Goal: Use online tool/utility: Utilize a website feature to perform a specific function

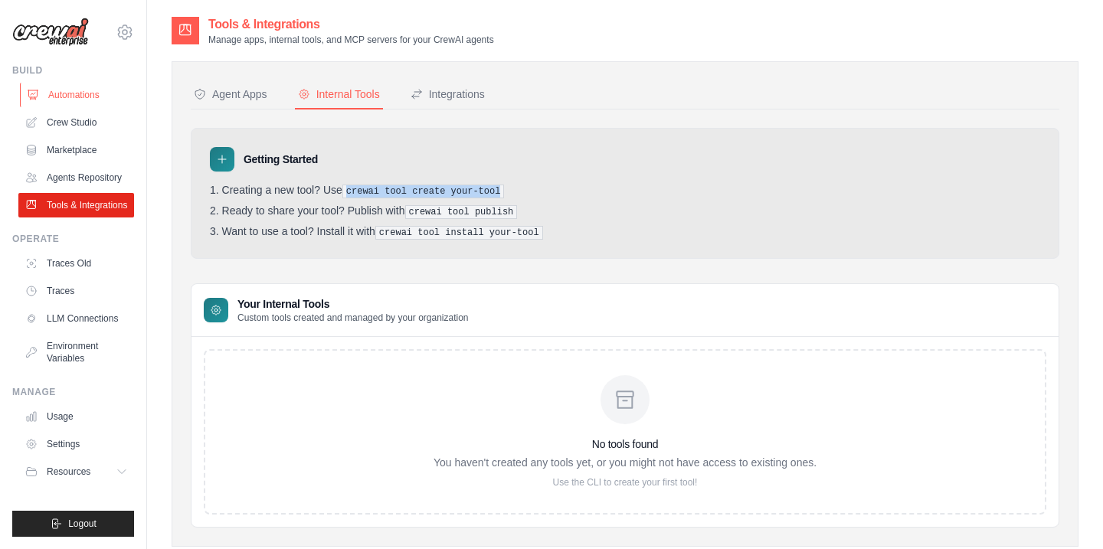
click at [61, 87] on link "Automations" at bounding box center [78, 95] width 116 height 25
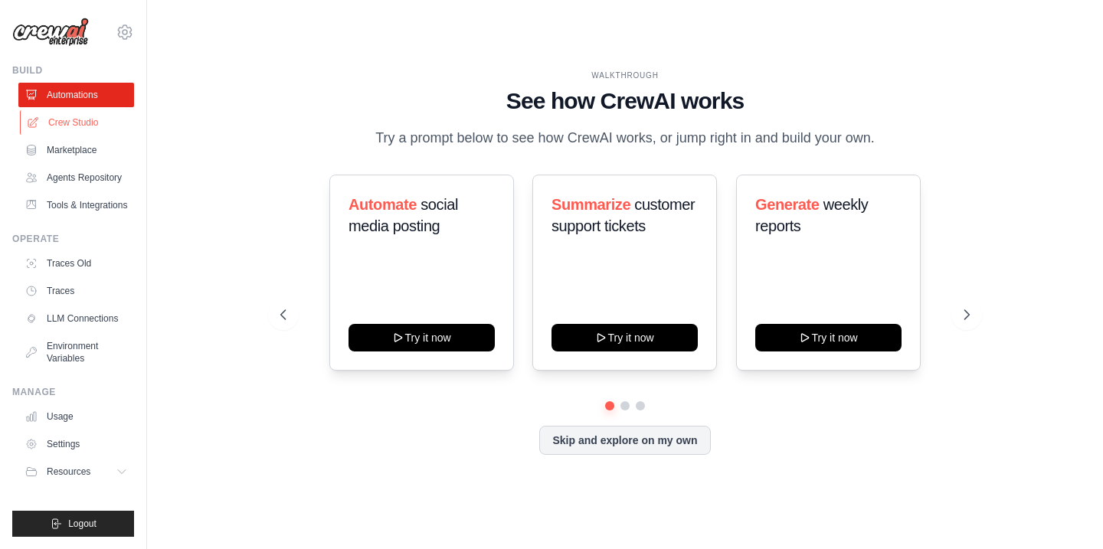
click at [96, 129] on link "Crew Studio" at bounding box center [78, 122] width 116 height 25
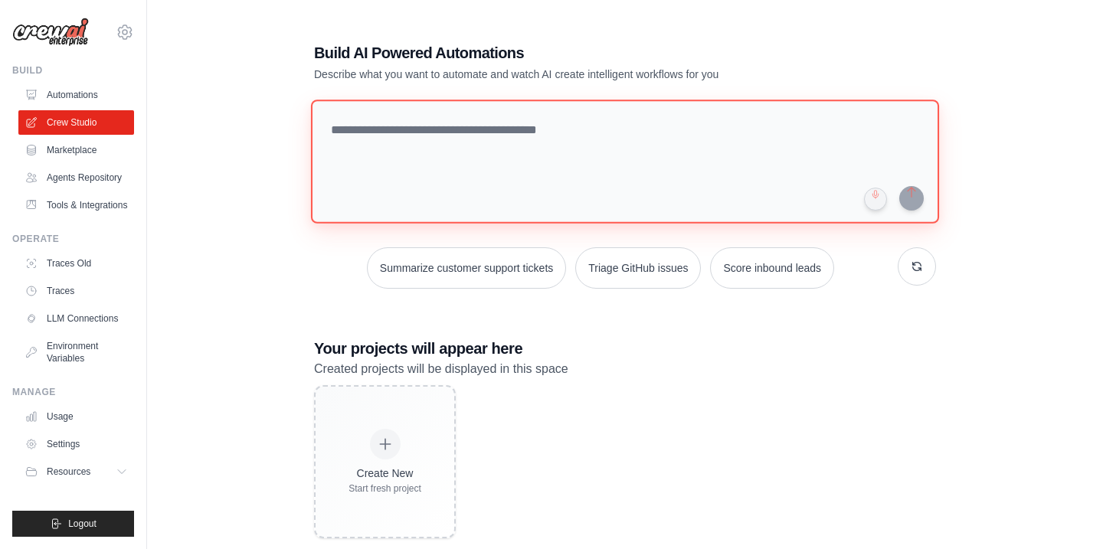
click at [392, 171] on textarea at bounding box center [625, 162] width 628 height 124
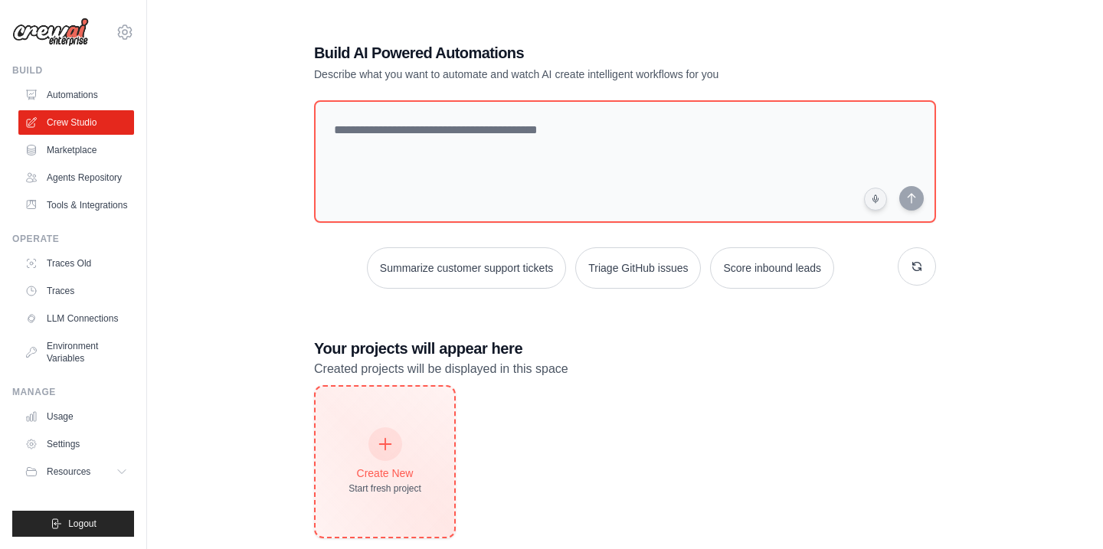
click at [410, 418] on div "Create New Start fresh project" at bounding box center [385, 462] width 139 height 150
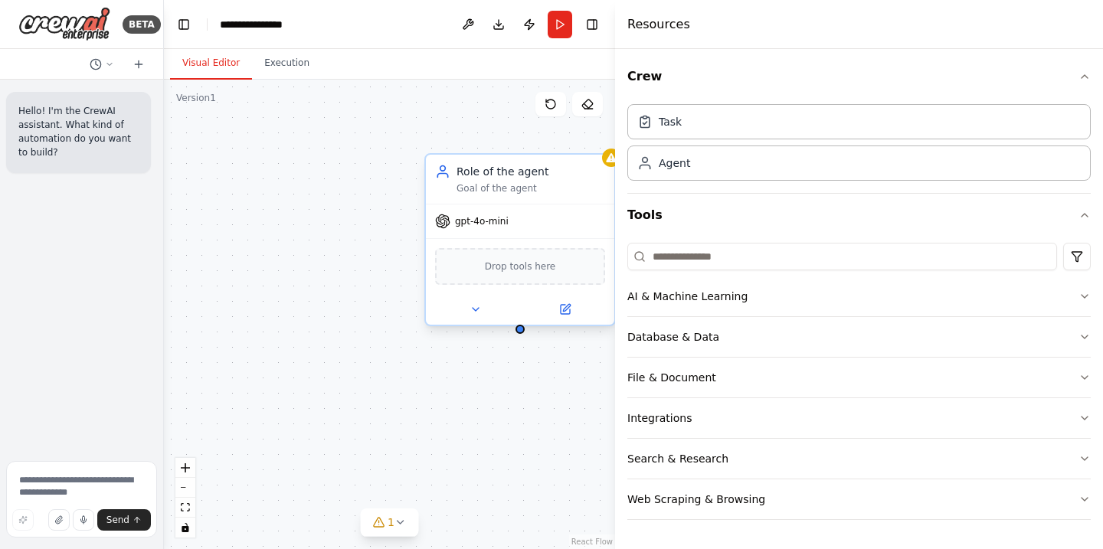
click at [507, 226] on span "gpt-4o-mini" at bounding box center [482, 221] width 54 height 12
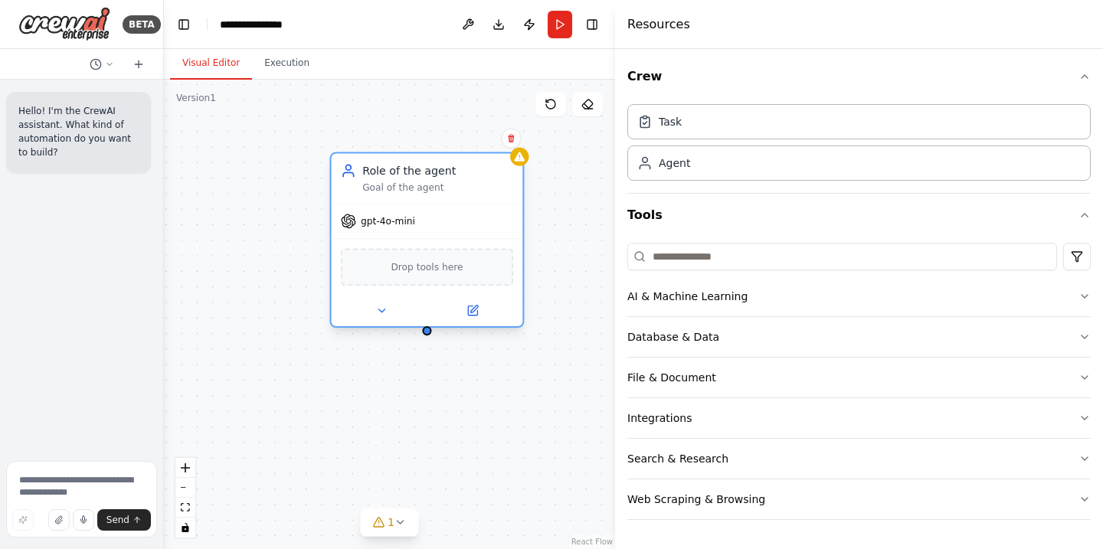
drag, startPoint x: 526, startPoint y: 169, endPoint x: 341, endPoint y: 162, distance: 184.8
click at [340, 162] on div "Role of the agent Goal of the agent" at bounding box center [428, 179] width 192 height 50
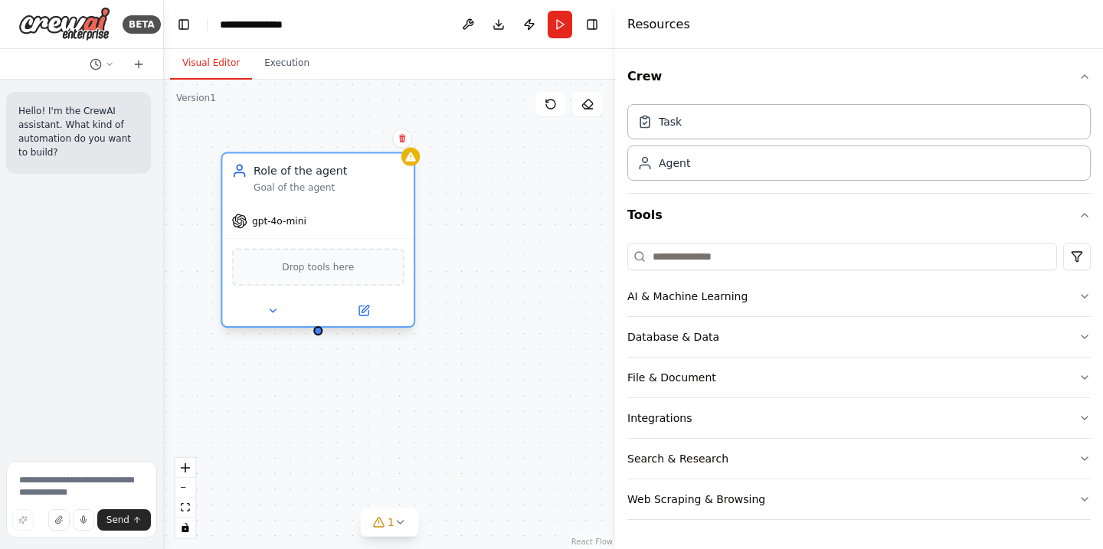
click at [285, 222] on span "gpt-4o-mini" at bounding box center [279, 221] width 54 height 12
click at [251, 222] on div "gpt-4o-mini" at bounding box center [269, 221] width 74 height 15
click at [273, 315] on icon at bounding box center [273, 311] width 12 height 12
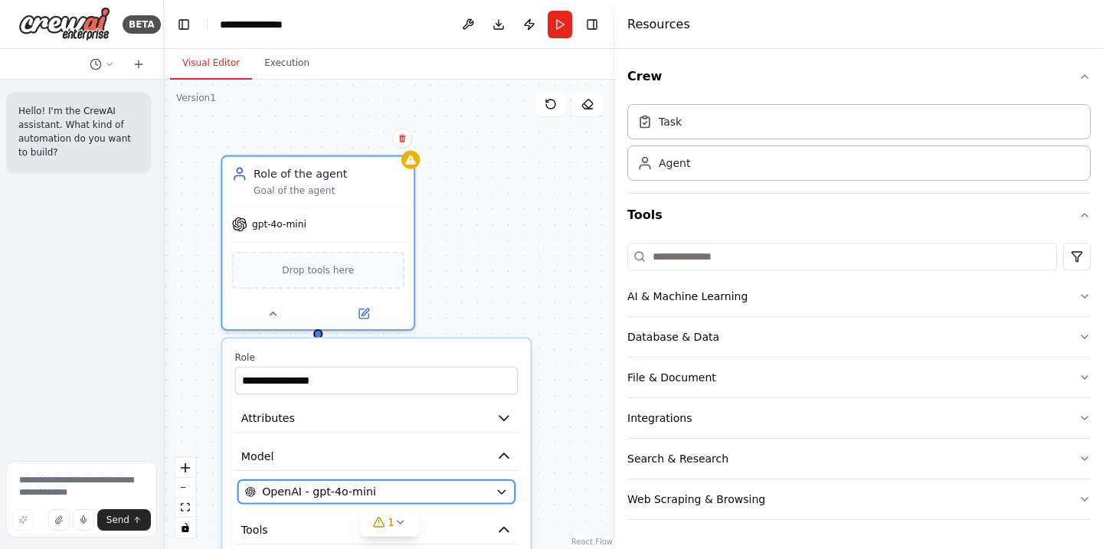
click at [316, 493] on span "OpenAI - gpt-4o-mini" at bounding box center [319, 491] width 114 height 15
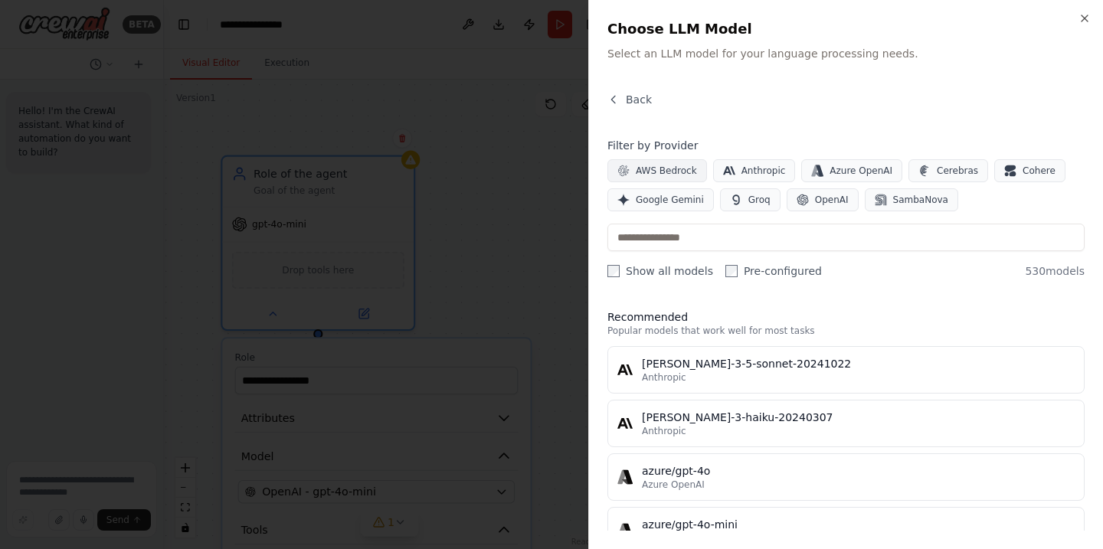
click at [664, 172] on span "AWS Bedrock" at bounding box center [666, 171] width 61 height 12
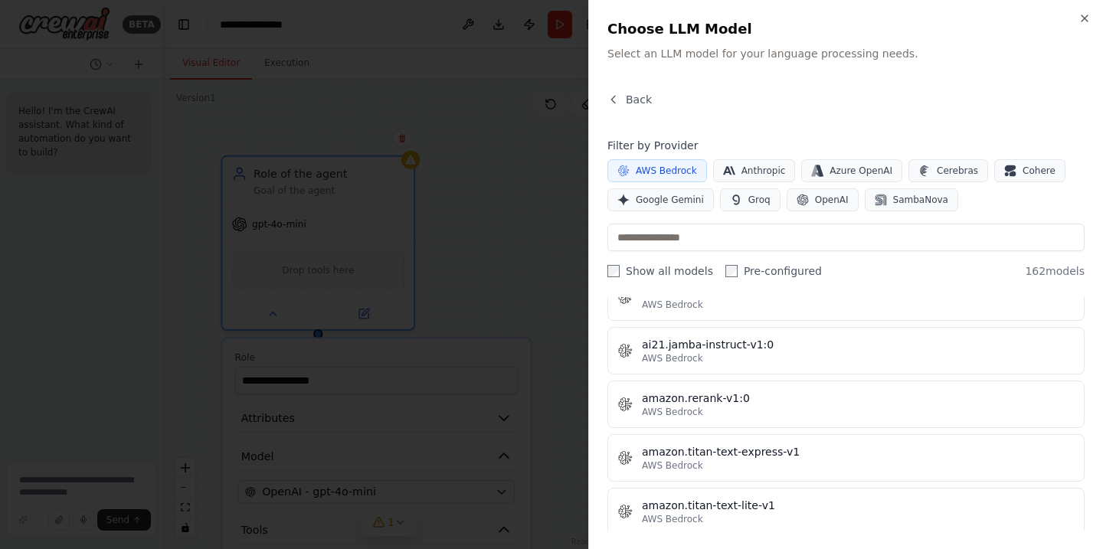
scroll to position [519, 0]
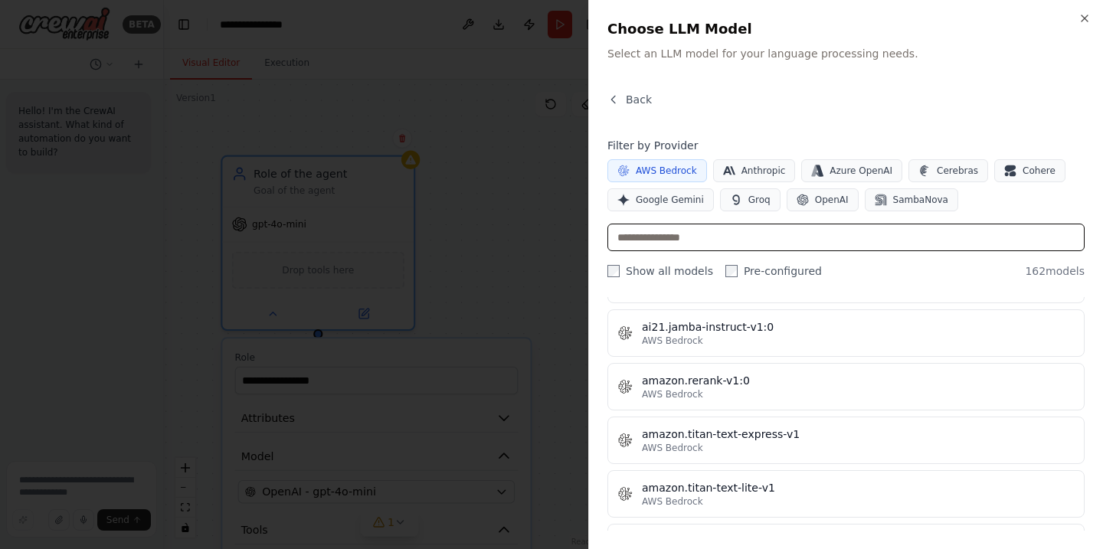
click at [720, 238] on input "text" at bounding box center [846, 238] width 477 height 28
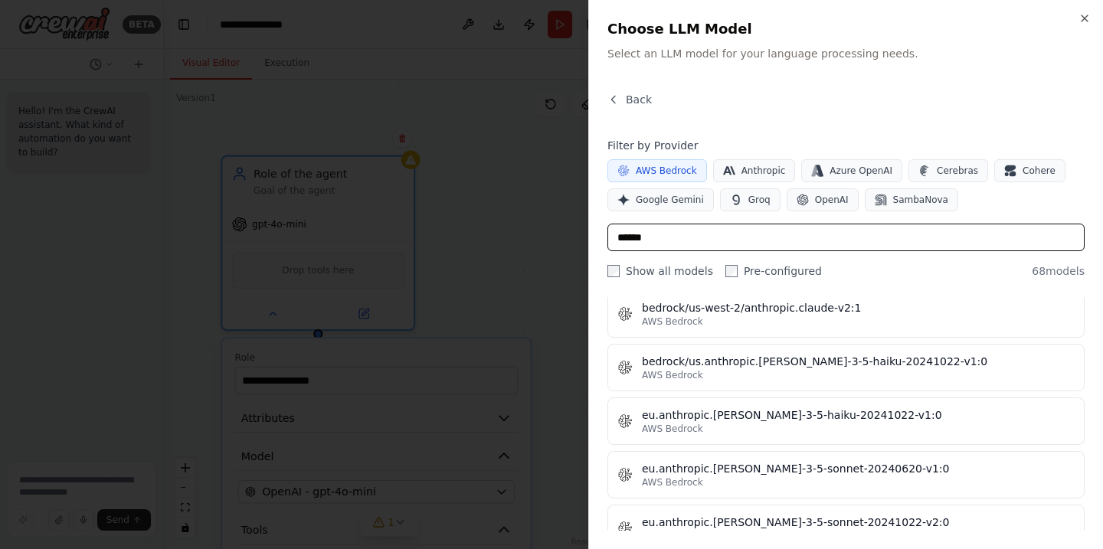
scroll to position [2902, 0]
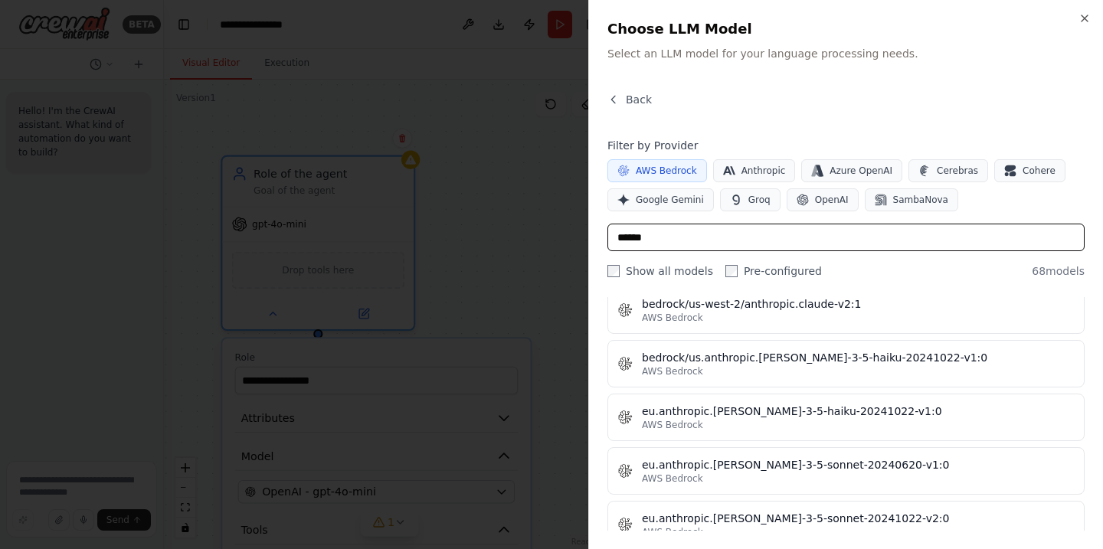
type input "******"
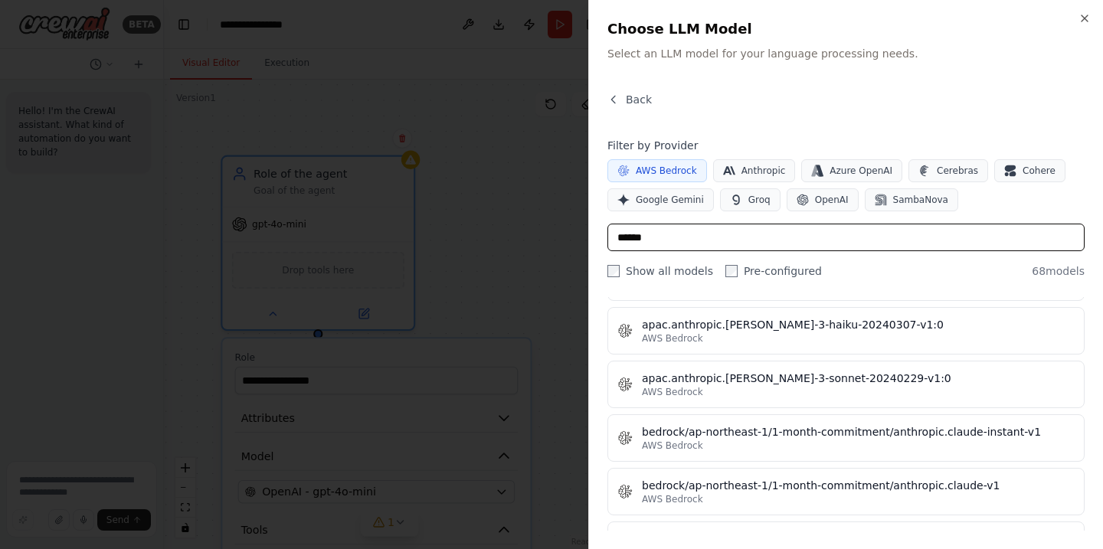
scroll to position [363, 0]
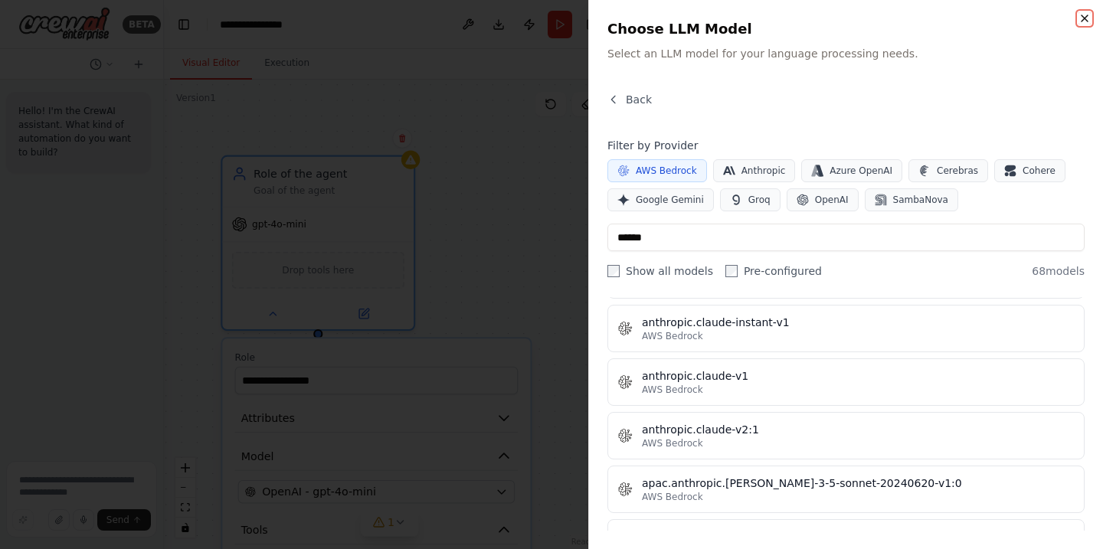
click at [1080, 12] on icon "button" at bounding box center [1085, 18] width 12 height 12
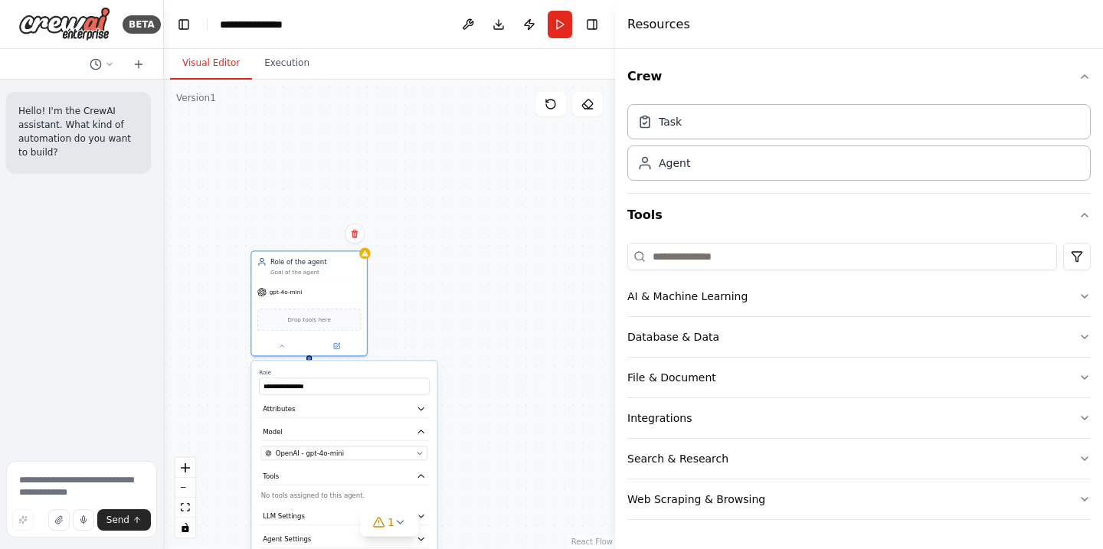
drag, startPoint x: 437, startPoint y: 341, endPoint x: 437, endPoint y: 206, distance: 134.8
click at [437, 206] on div "**********" at bounding box center [389, 315] width 451 height 470
